Goal: Task Accomplishment & Management: Complete application form

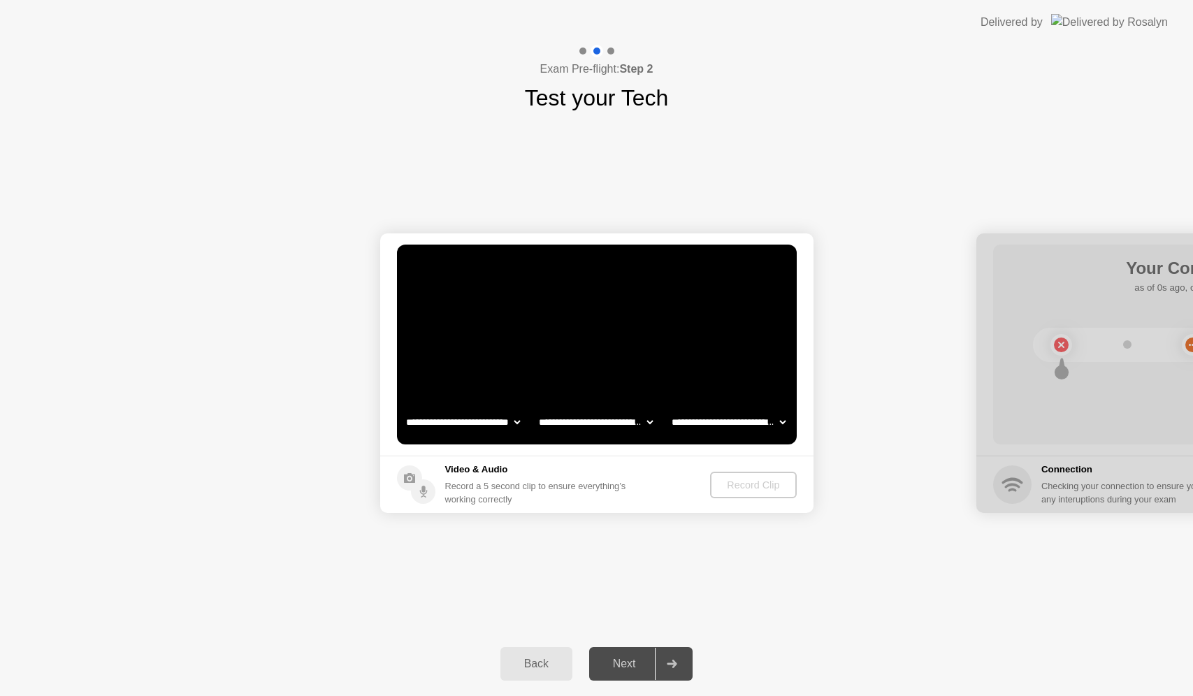
select select "**********"
select select "*******"
click at [632, 669] on div "Next" at bounding box center [624, 663] width 62 height 13
click at [731, 479] on div "Record Clip" at bounding box center [753, 484] width 75 height 11
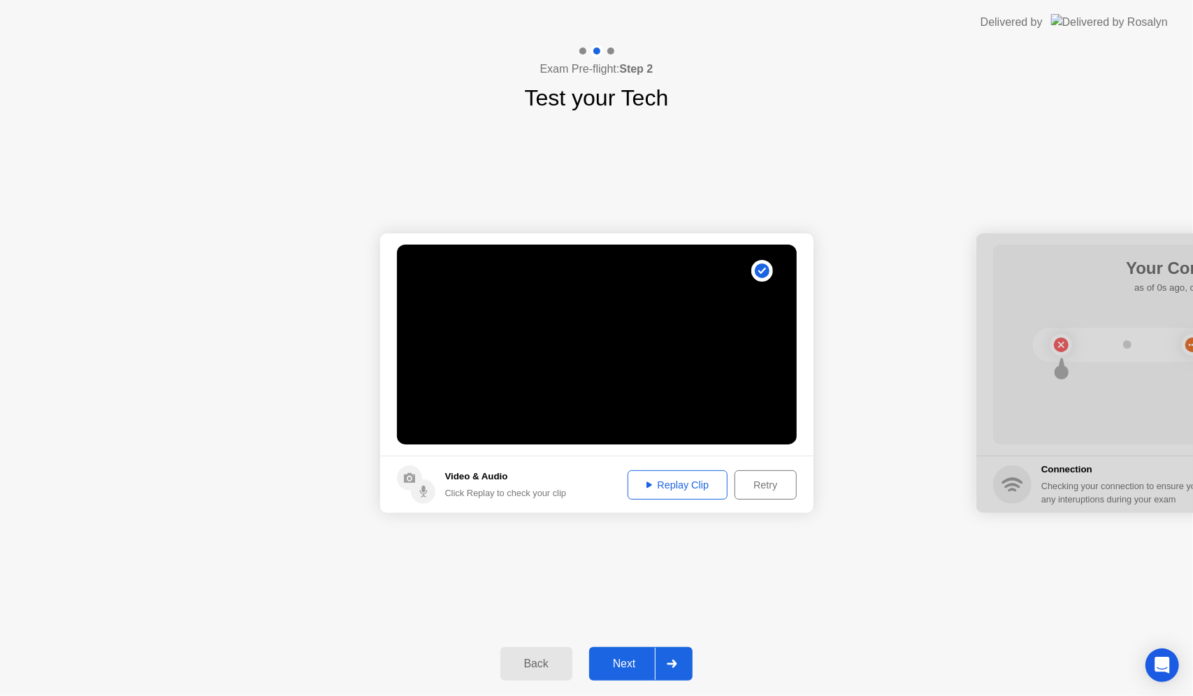
click at [683, 488] on div "Replay Clip" at bounding box center [677, 484] width 91 height 11
click at [653, 650] on button "Next" at bounding box center [641, 664] width 104 height 34
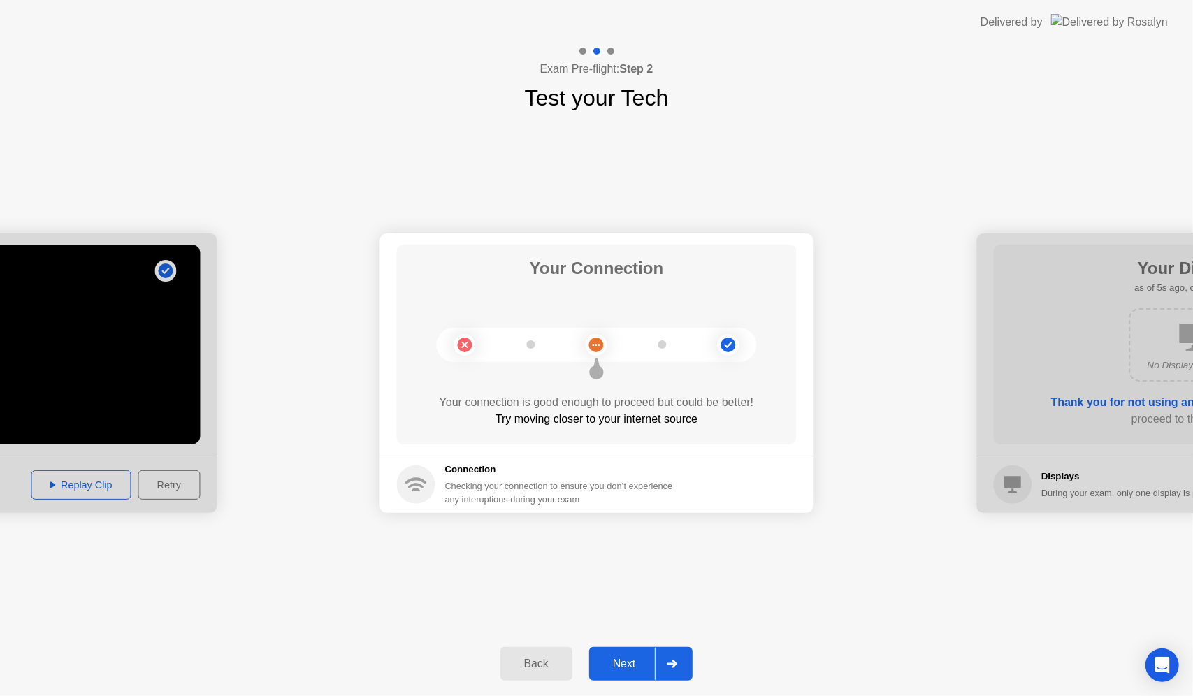
click at [618, 660] on div "Next" at bounding box center [624, 663] width 62 height 13
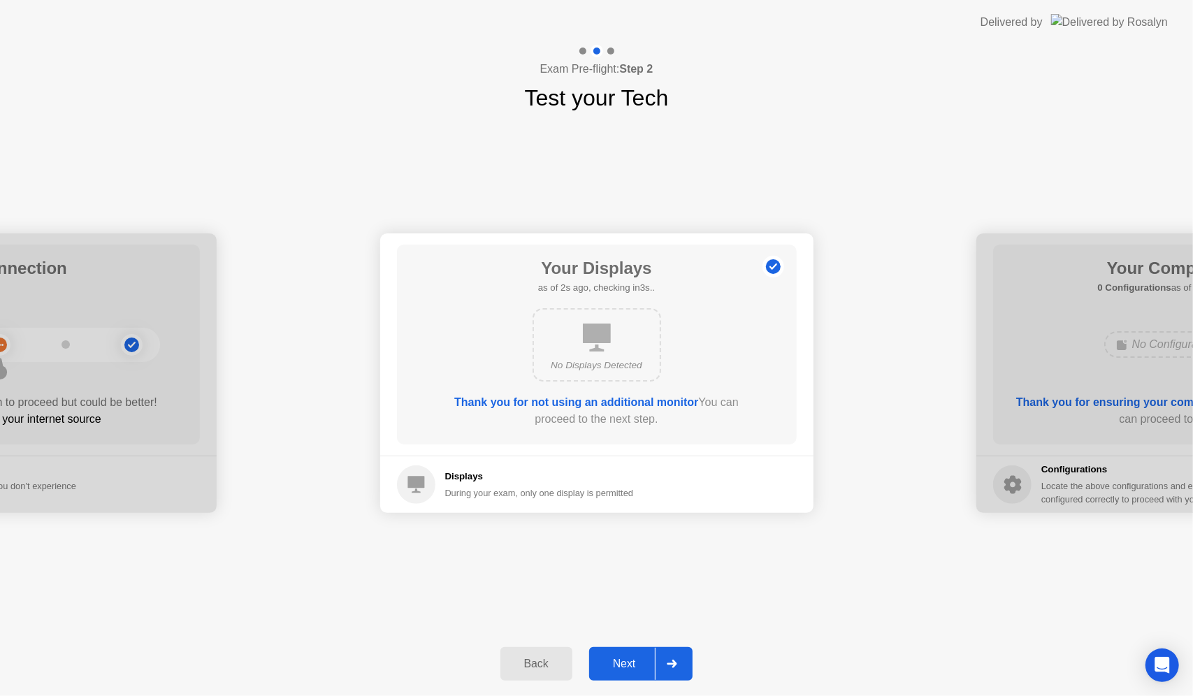
click at [632, 661] on div "Next" at bounding box center [624, 663] width 62 height 13
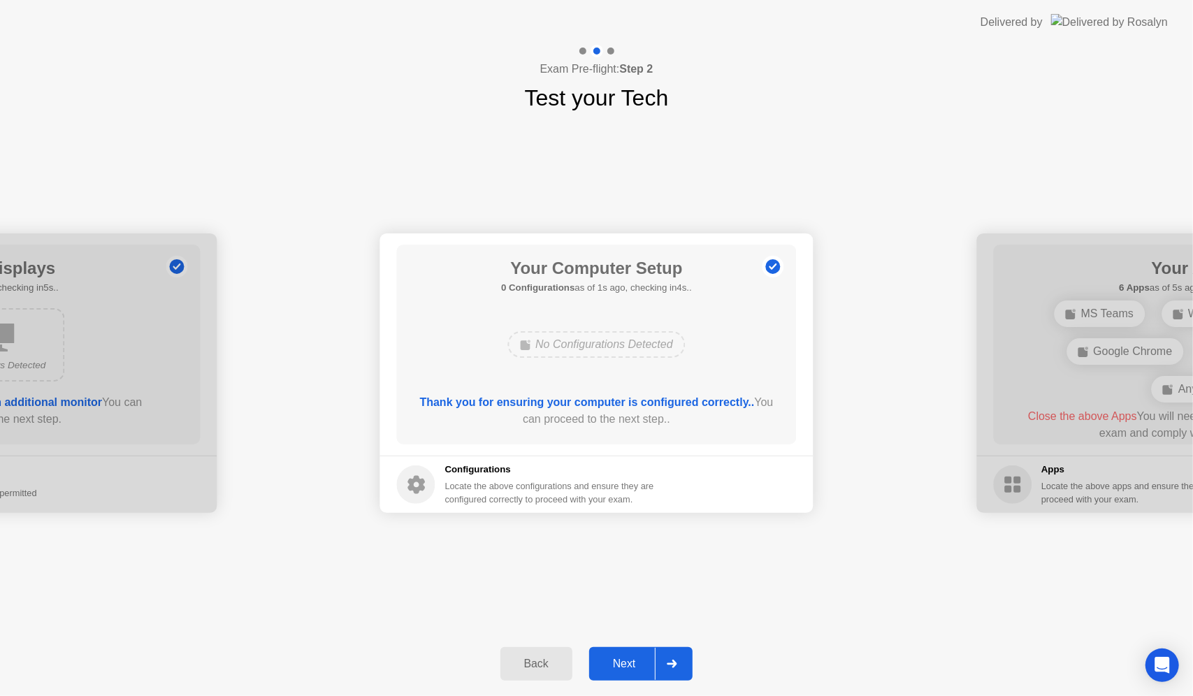
click at [632, 660] on div "Next" at bounding box center [624, 663] width 62 height 13
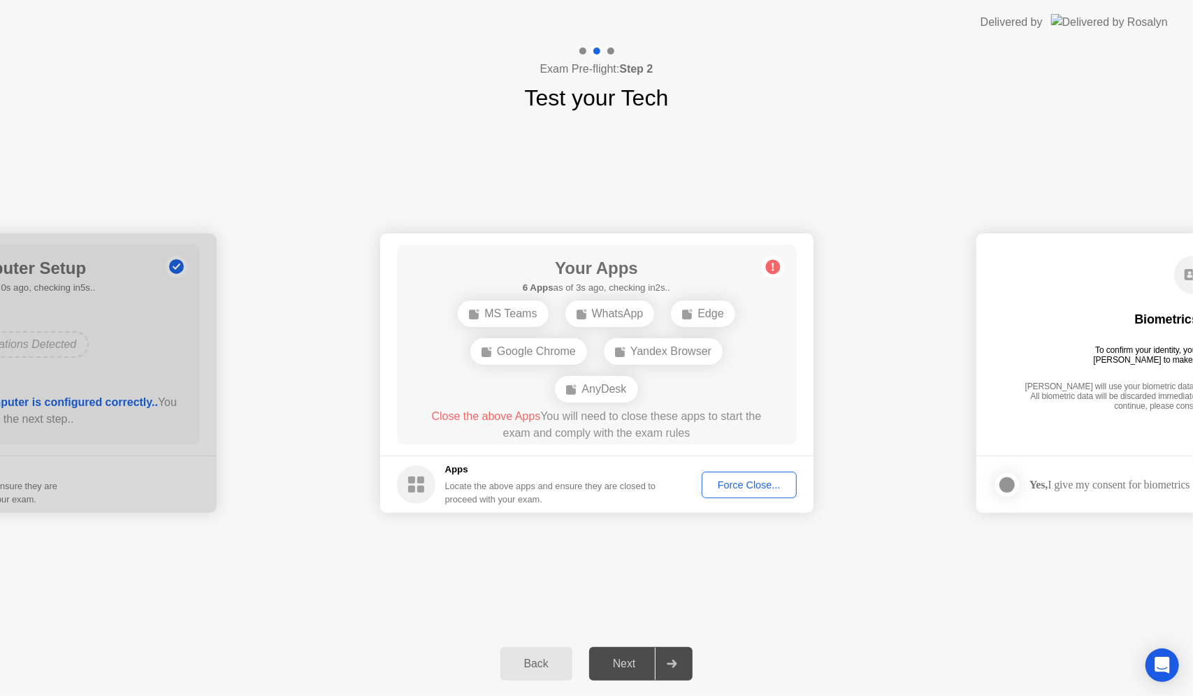
click at [721, 483] on div "Force Close..." at bounding box center [748, 484] width 85 height 11
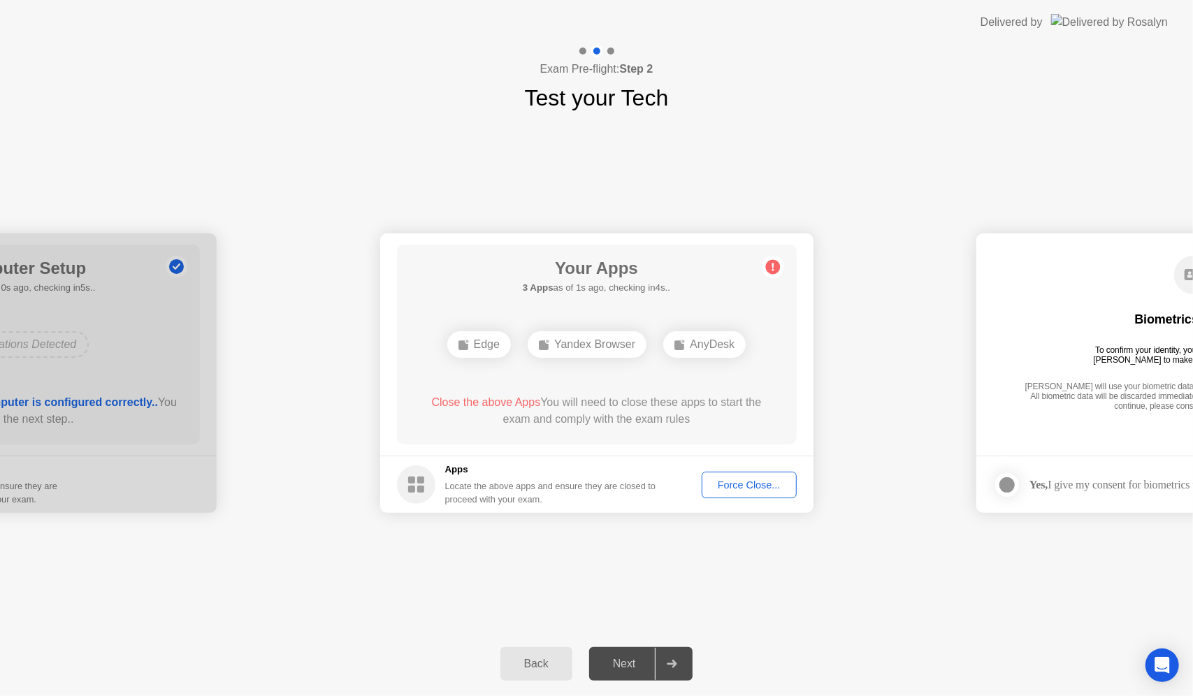
click at [729, 116] on div "**********" at bounding box center [596, 373] width 1193 height 517
click at [644, 670] on div "Next" at bounding box center [624, 663] width 62 height 13
click at [745, 499] on footer "Apps Locate the above apps and ensure they are closed to proceed with your exam…" at bounding box center [596, 484] width 433 height 57
click at [748, 488] on div "Force Close..." at bounding box center [748, 484] width 85 height 11
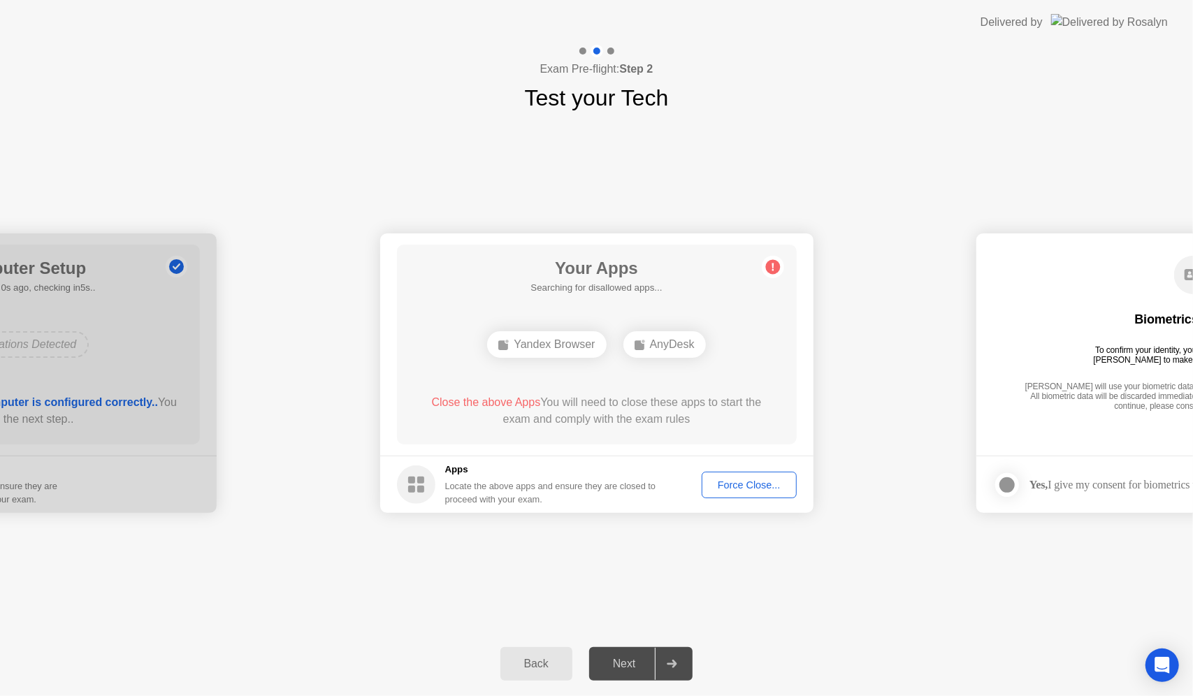
click at [770, 474] on button "Force Close..." at bounding box center [749, 485] width 95 height 27
click at [569, 656] on button "Back" at bounding box center [536, 664] width 72 height 34
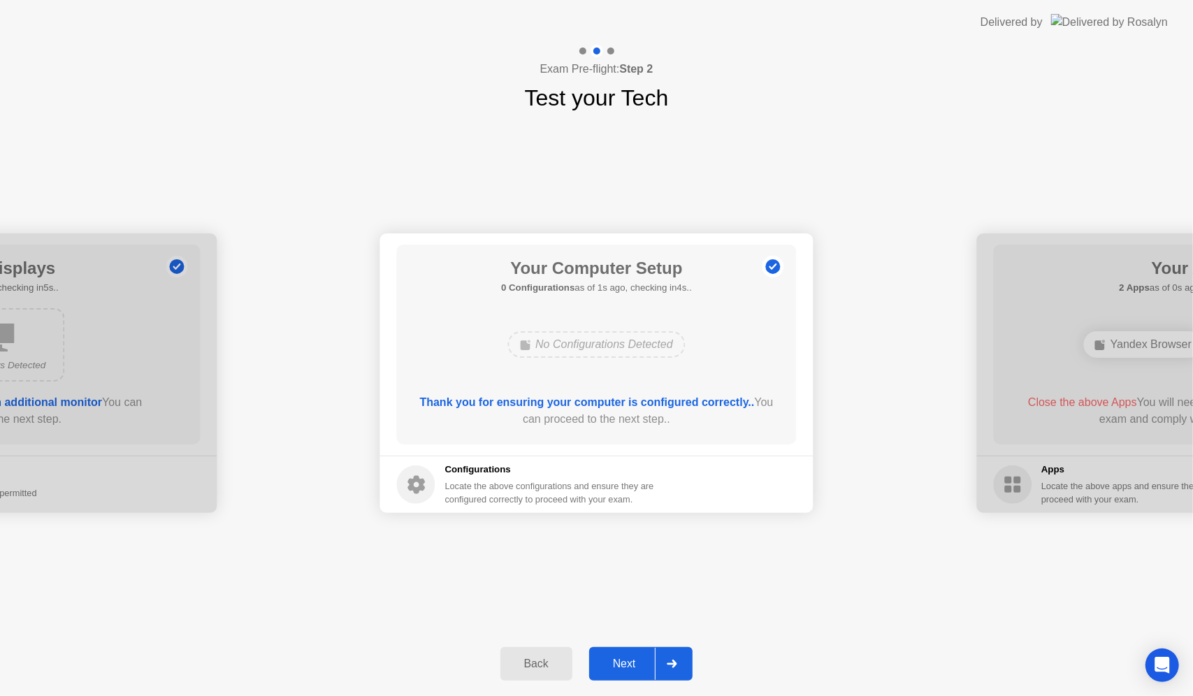
click at [634, 667] on div "Next" at bounding box center [624, 663] width 62 height 13
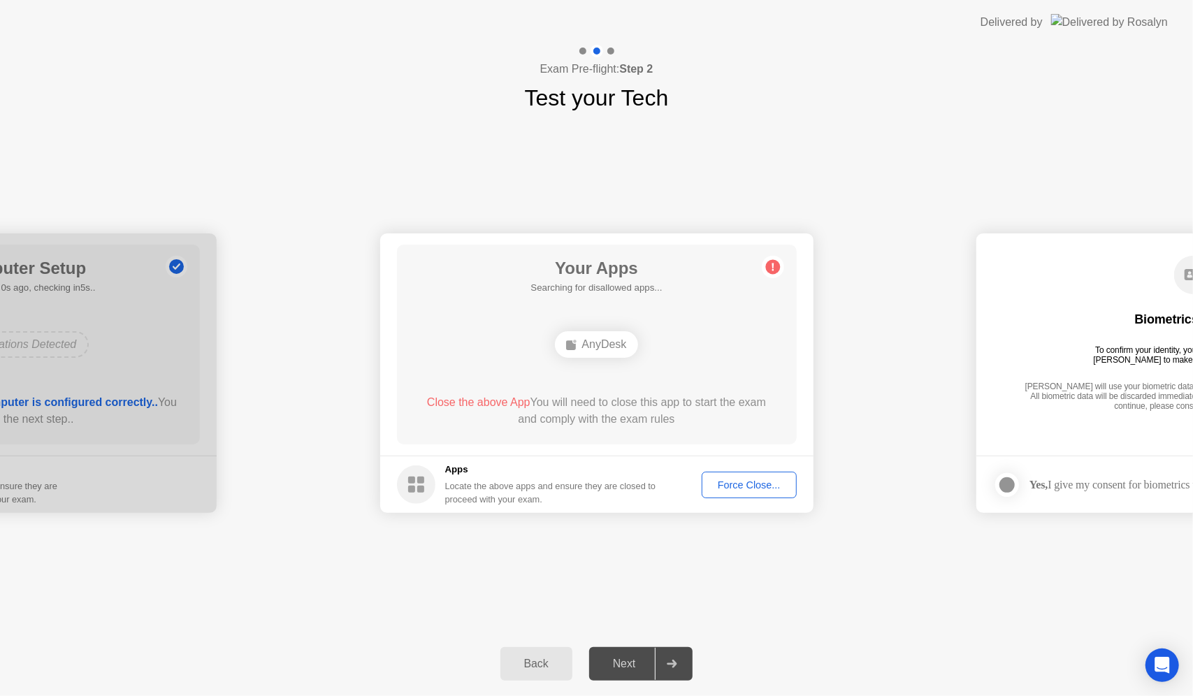
click at [545, 652] on button "Back" at bounding box center [536, 664] width 72 height 34
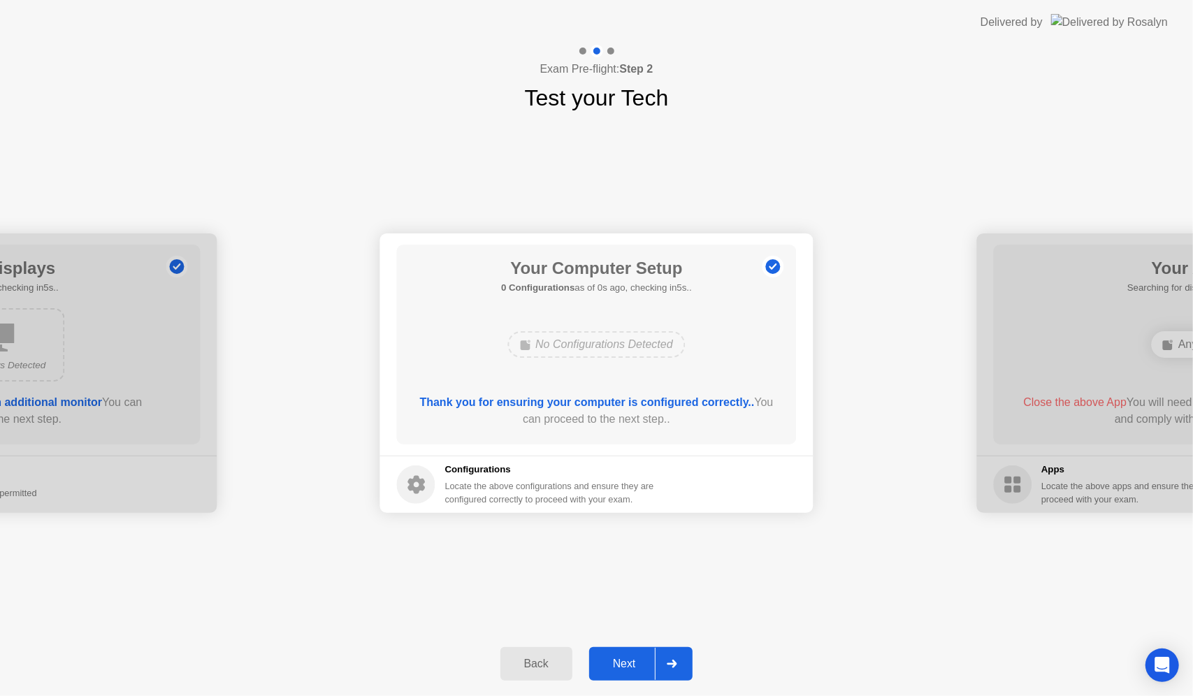
click at [623, 665] on div "Next" at bounding box center [624, 663] width 62 height 13
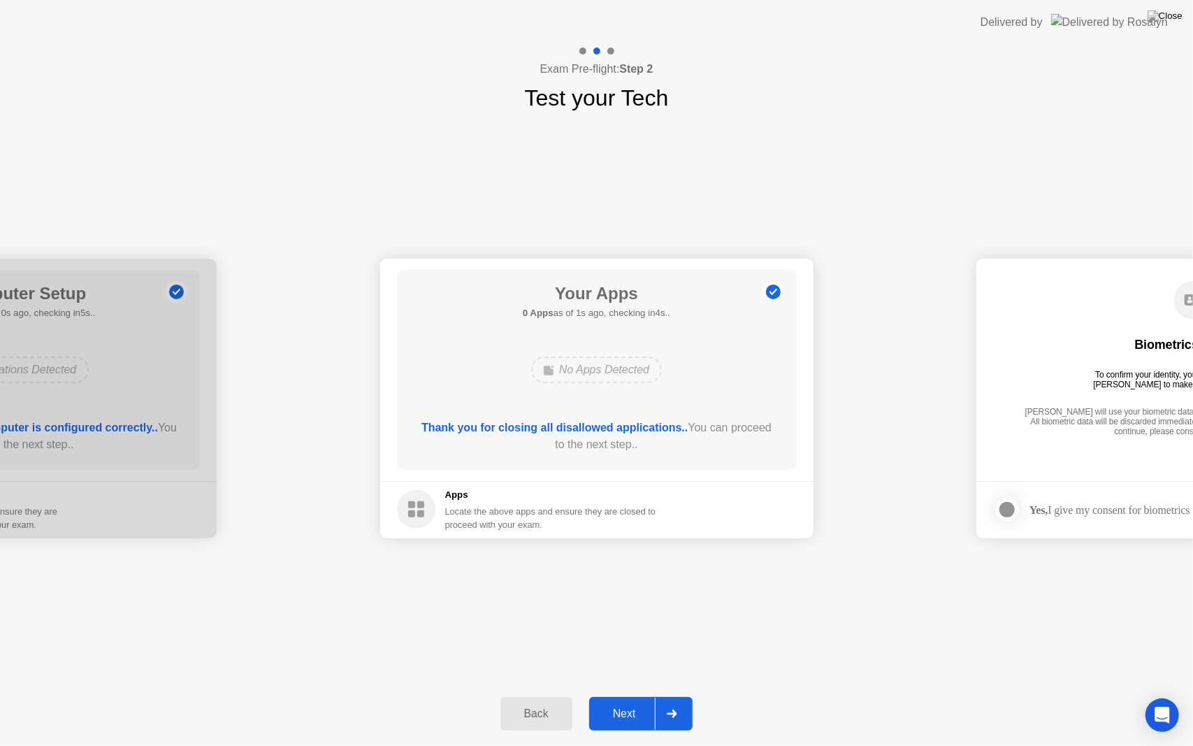
click at [628, 695] on button "Next" at bounding box center [641, 714] width 104 height 34
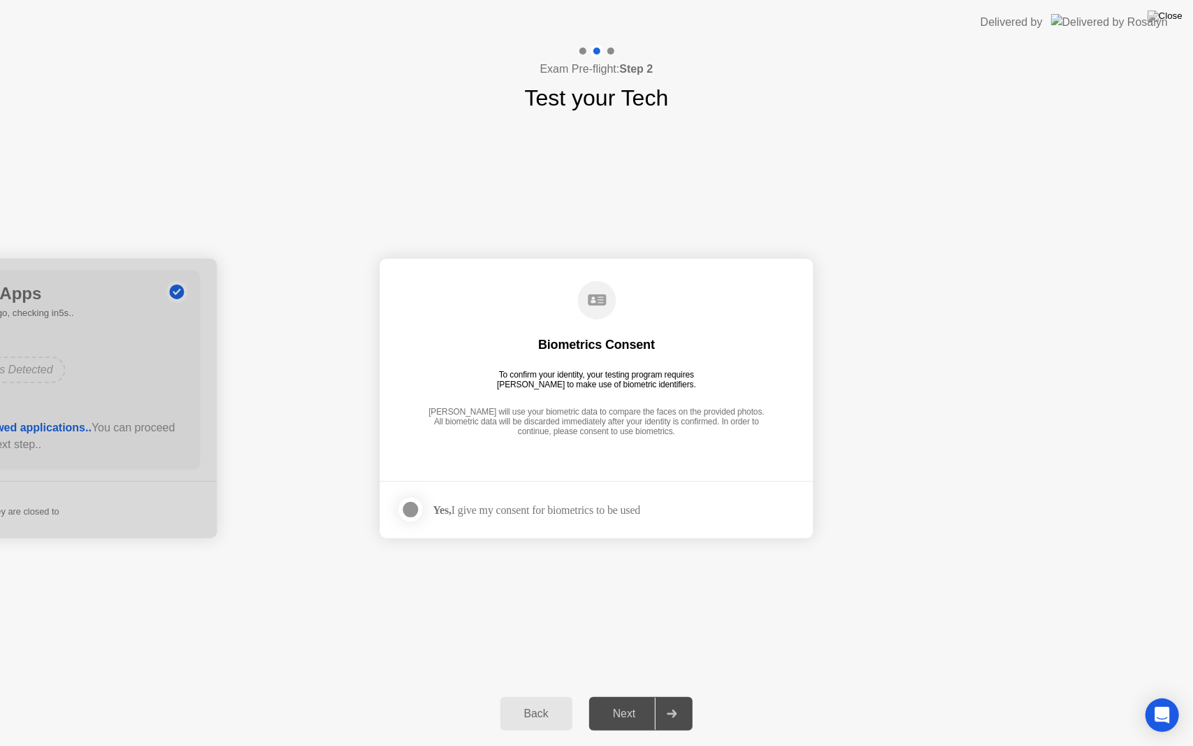
click at [419, 513] on div at bounding box center [410, 509] width 17 height 17
click at [659, 695] on div at bounding box center [672, 713] width 34 height 32
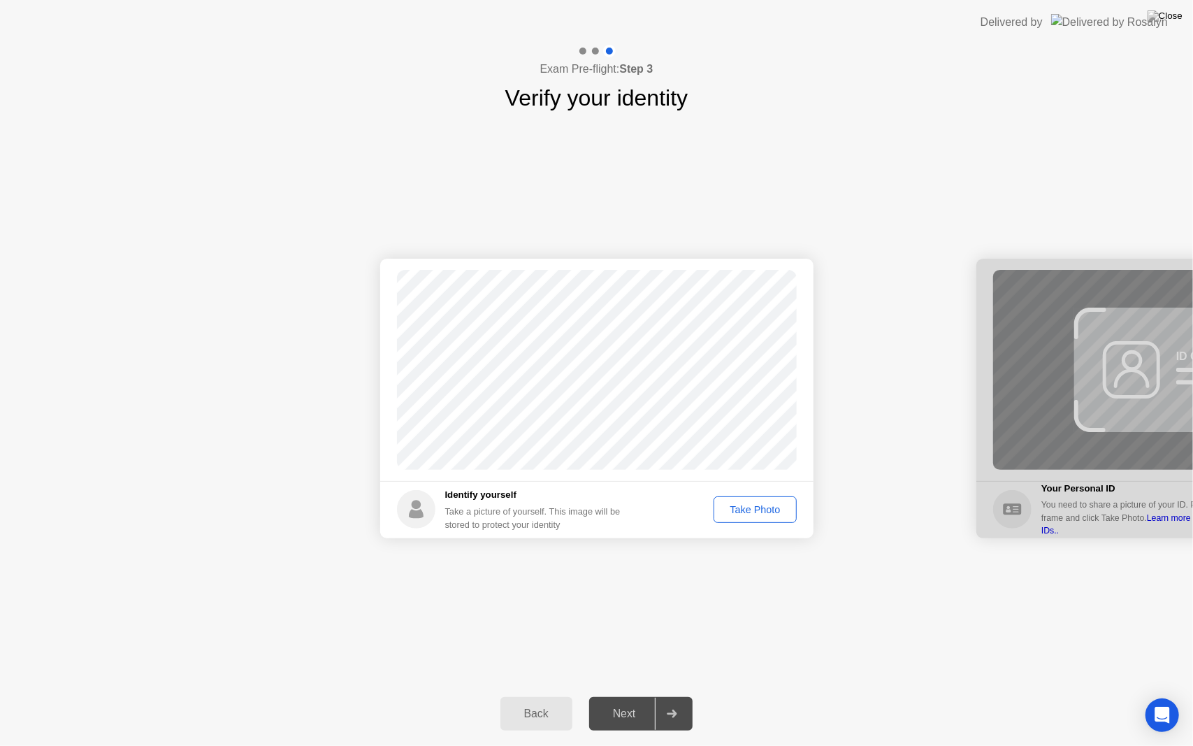
click at [742, 510] on div "Take Photo" at bounding box center [754, 509] width 73 height 11
click at [759, 513] on div "Retake" at bounding box center [764, 509] width 54 height 11
click at [761, 509] on div "Take Photo" at bounding box center [754, 509] width 73 height 11
click at [752, 509] on div "Retake" at bounding box center [764, 509] width 54 height 11
click at [642, 695] on div "Next" at bounding box center [624, 713] width 62 height 13
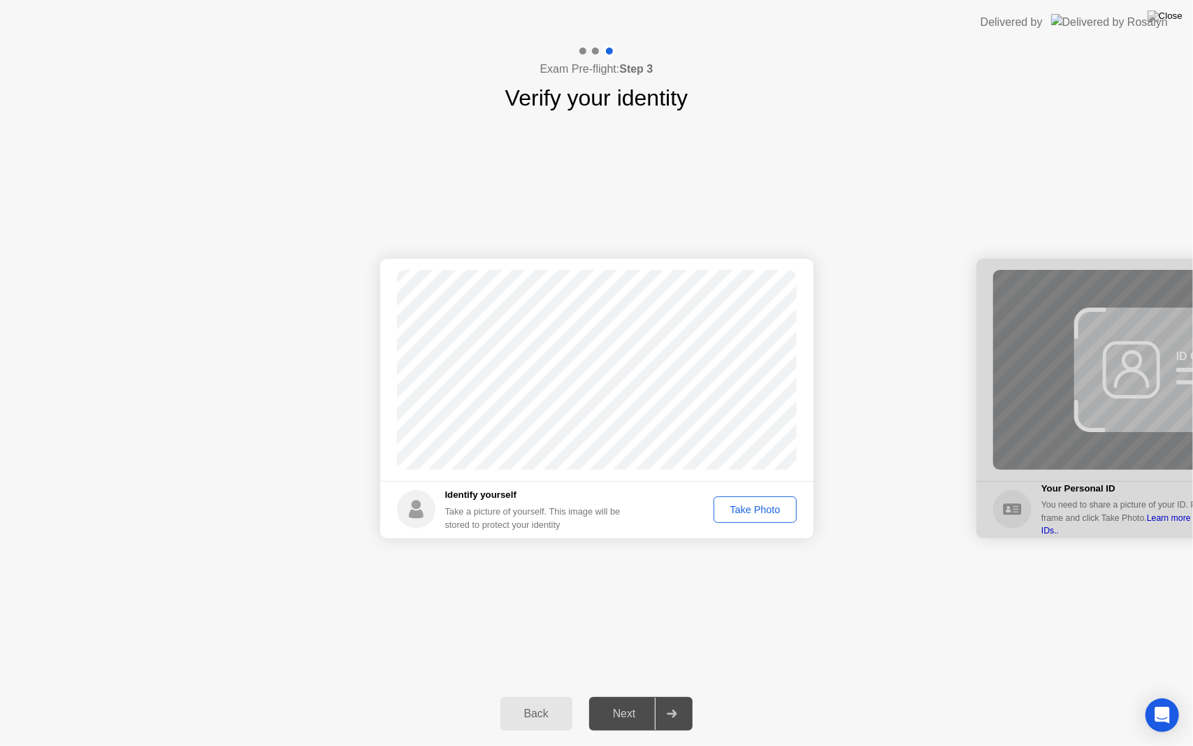
click at [755, 515] on div "Take Photo" at bounding box center [754, 509] width 73 height 11
click at [637, 695] on div "Next" at bounding box center [624, 713] width 62 height 13
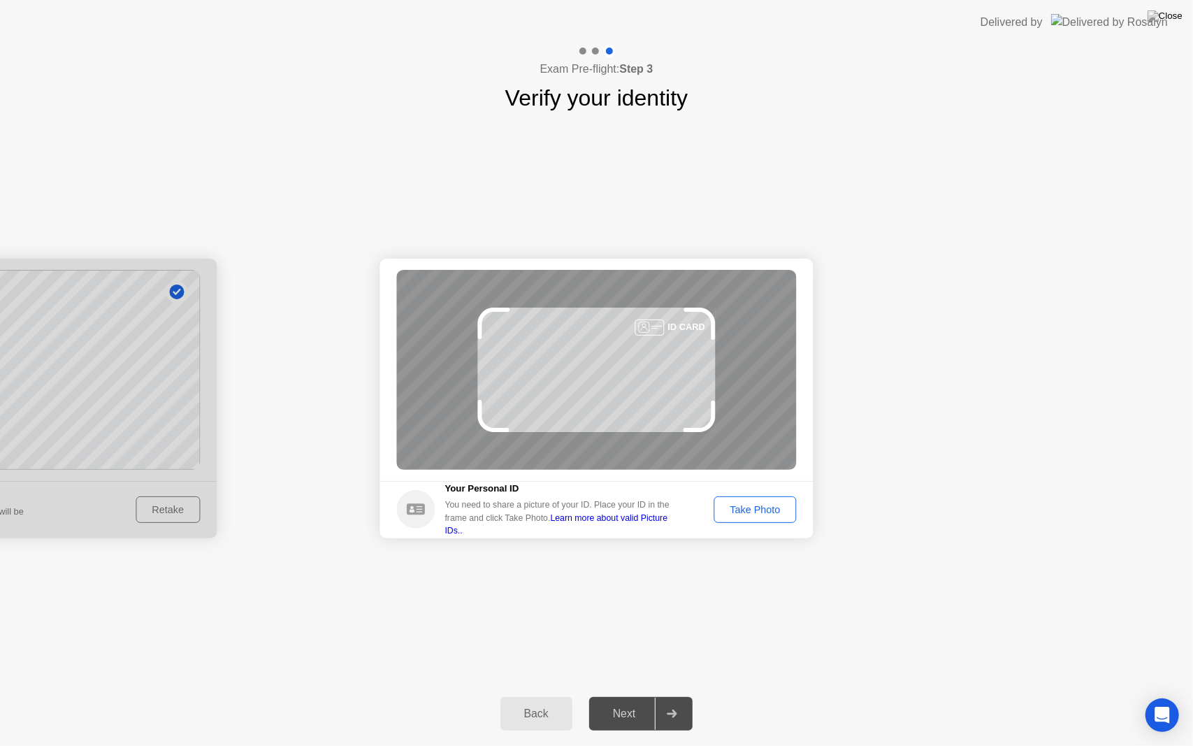
click at [735, 518] on button "Take Photo" at bounding box center [754, 509] width 82 height 27
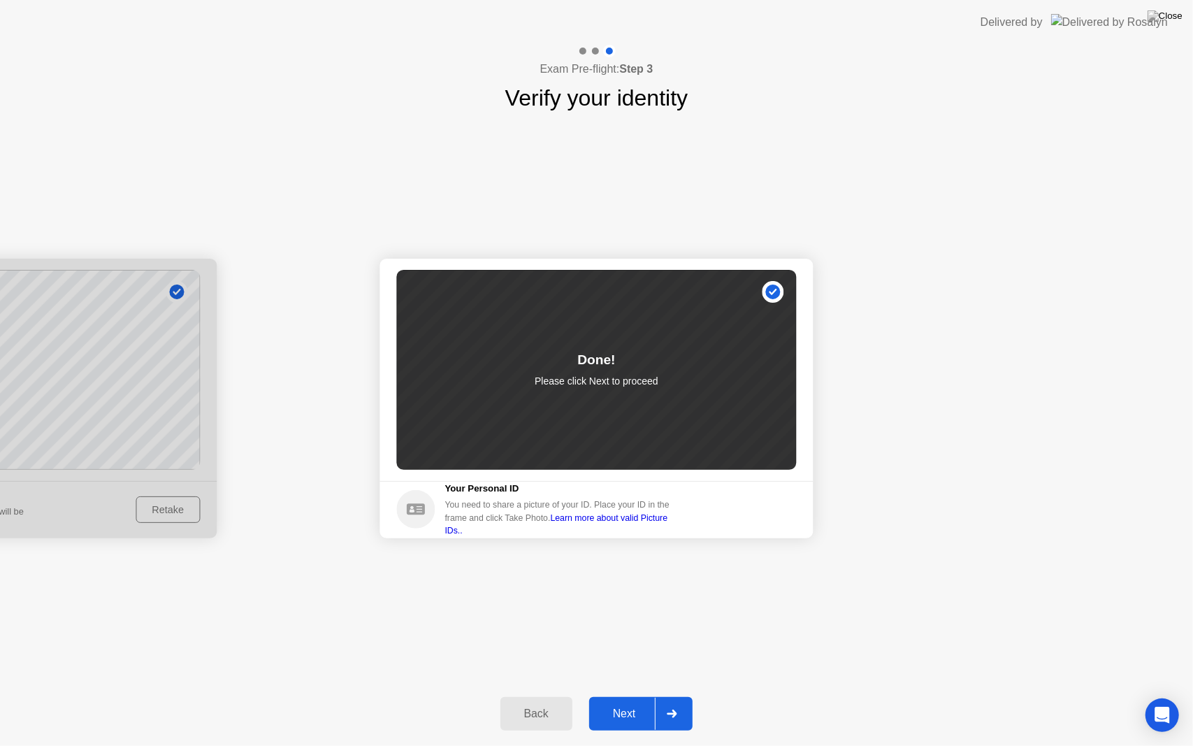
click at [639, 695] on div "Next" at bounding box center [624, 713] width 62 height 13
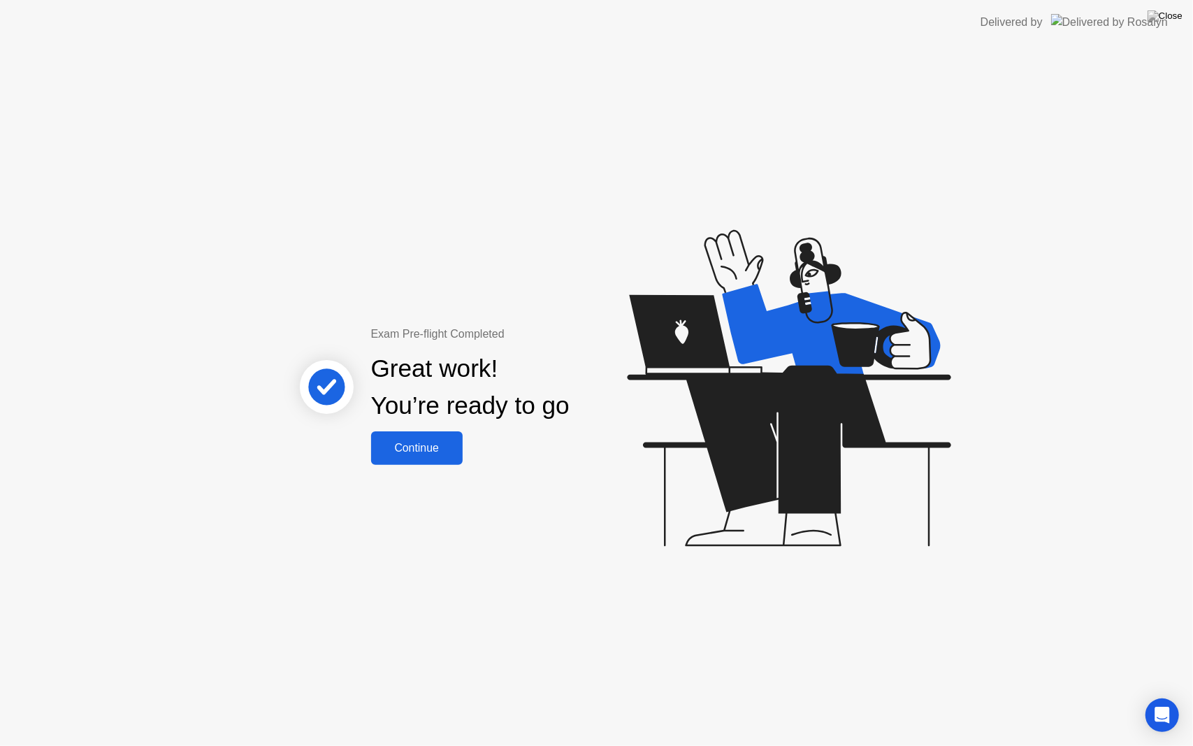
click at [442, 442] on div "Continue" at bounding box center [416, 448] width 83 height 13
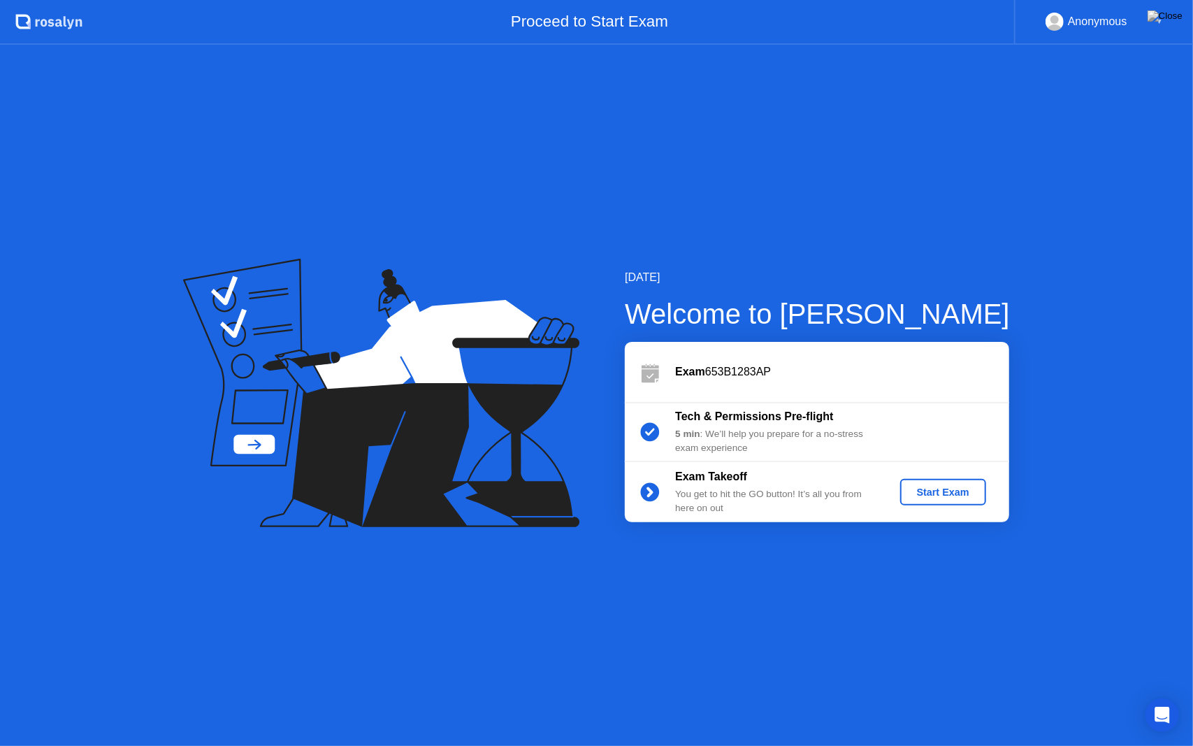
click at [952, 496] on div "Start Exam" at bounding box center [943, 491] width 75 height 11
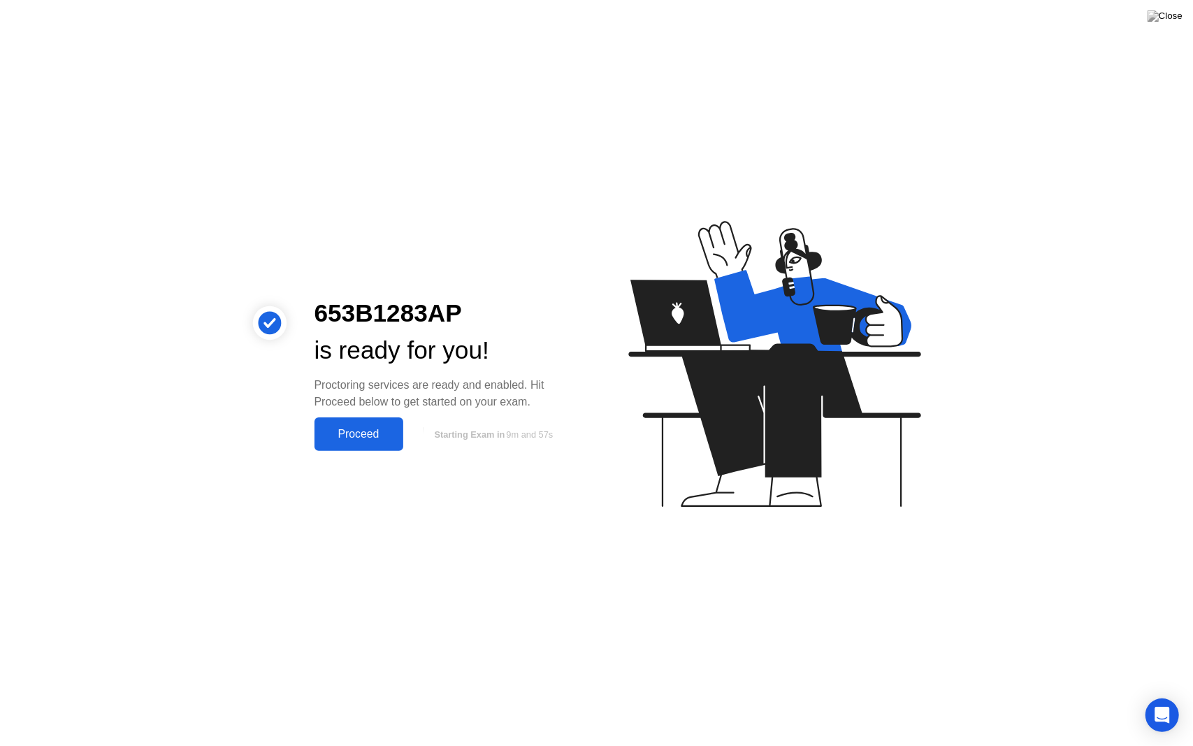
click at [402, 433] on button "Proceed" at bounding box center [358, 434] width 89 height 34
